Goal: Task Accomplishment & Management: Complete application form

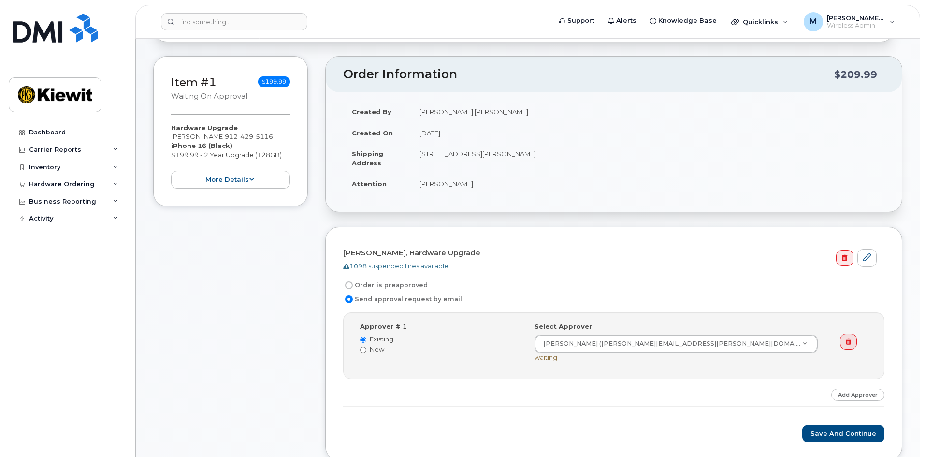
scroll to position [387, 0]
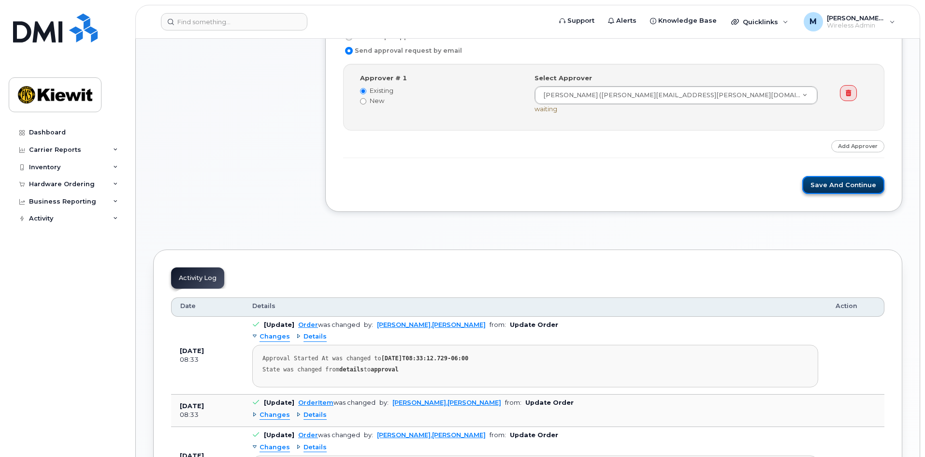
click at [841, 177] on button "Save and Continue" at bounding box center [843, 185] width 82 height 18
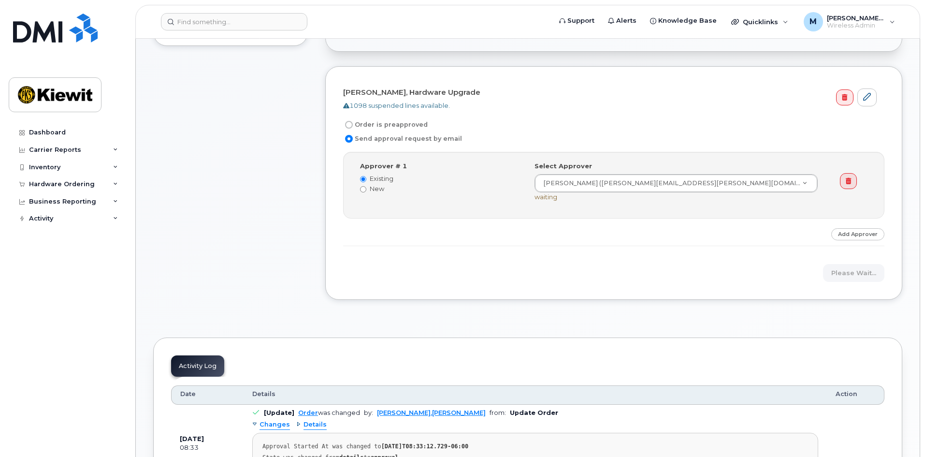
scroll to position [290, 0]
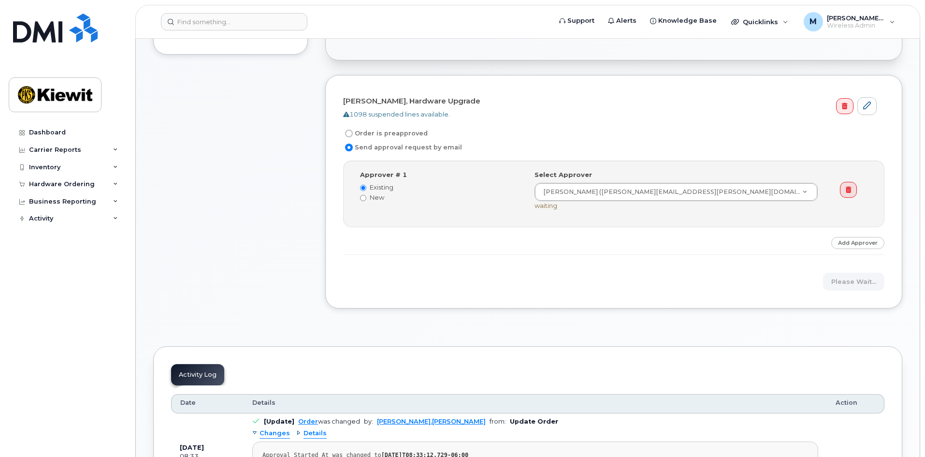
click at [351, 132] on input "Order is preapproved" at bounding box center [349, 134] width 8 height 8
radio input "true"
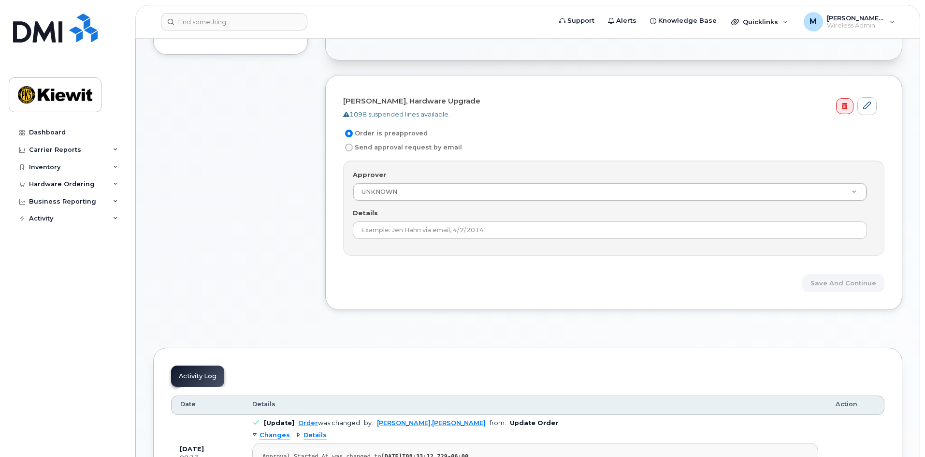
click at [544, 217] on div "Details" at bounding box center [614, 223] width 522 height 30
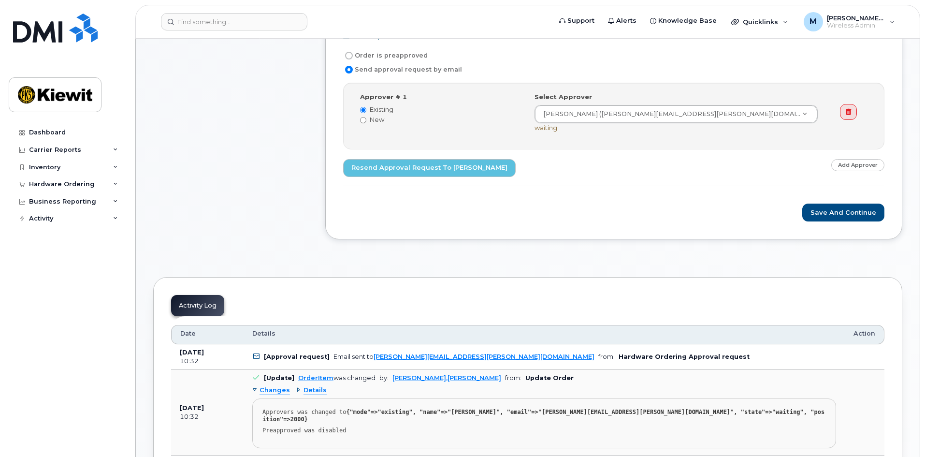
scroll to position [338, 0]
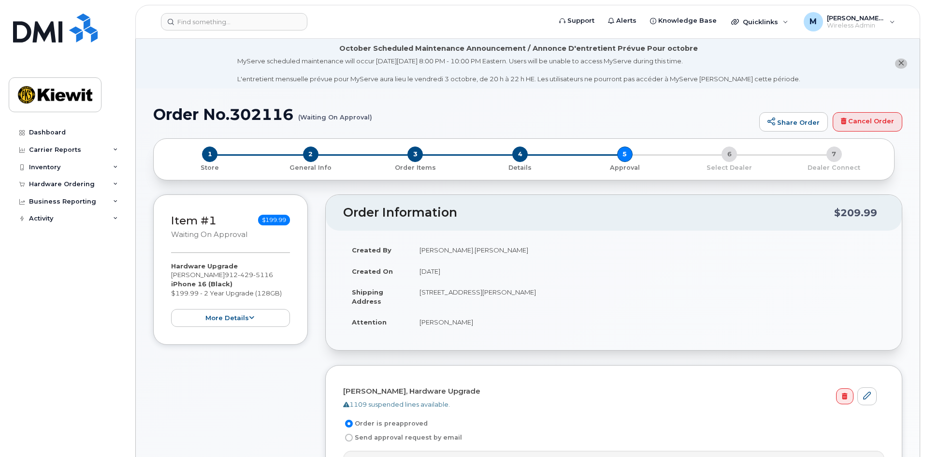
scroll to position [338, 0]
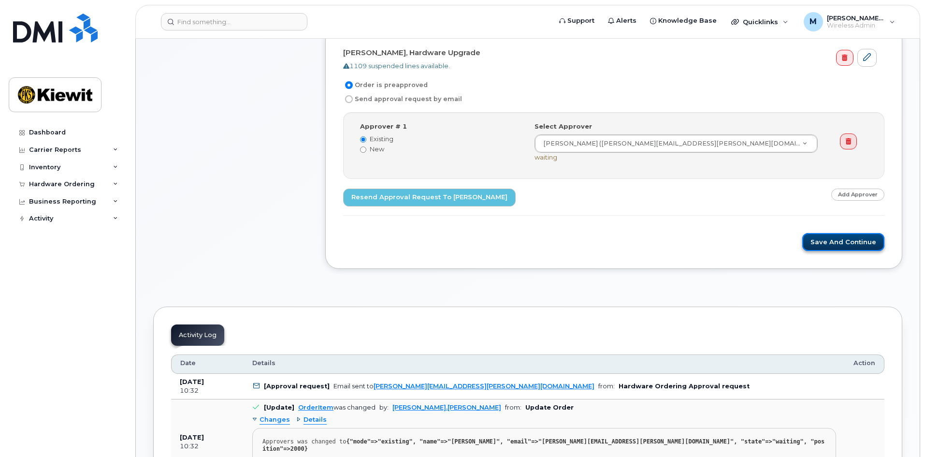
click at [839, 244] on button "Save and Continue" at bounding box center [843, 242] width 82 height 18
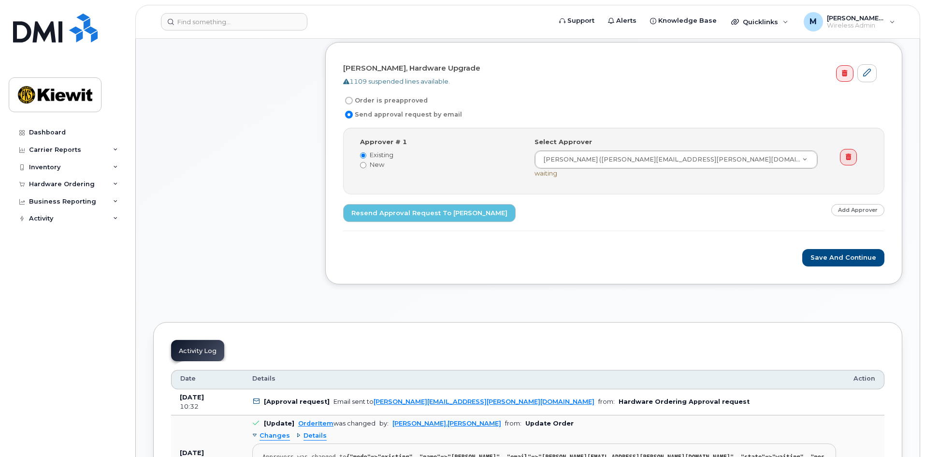
scroll to position [387, 0]
click at [379, 99] on label "Order is preapproved" at bounding box center [385, 100] width 85 height 12
click at [353, 99] on input "Order is preapproved" at bounding box center [349, 100] width 8 height 8
radio input "true"
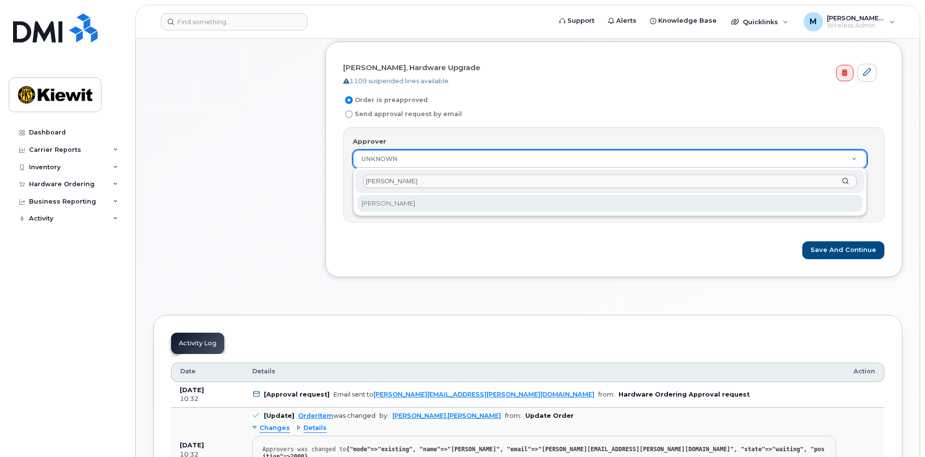
type input "melissa"
select select "2177753"
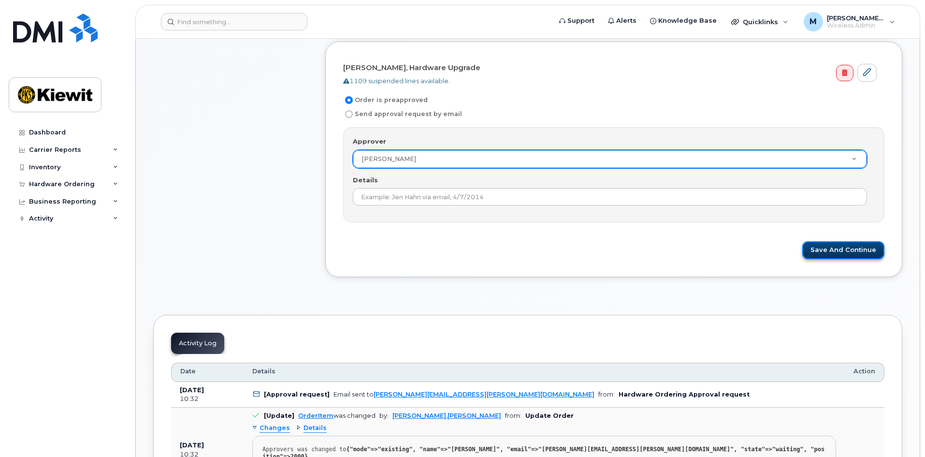
click at [832, 252] on button "Save and Continue" at bounding box center [843, 250] width 82 height 18
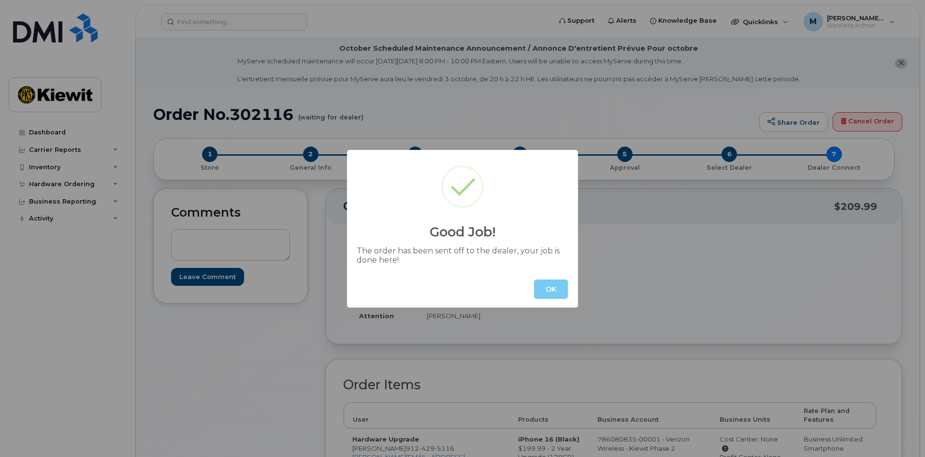
click at [558, 294] on button "OK" at bounding box center [551, 288] width 34 height 19
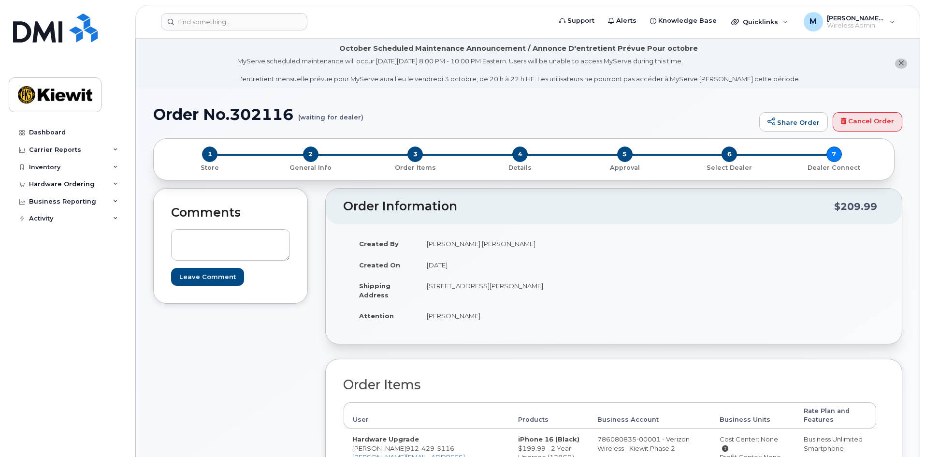
scroll to position [338, 0]
